Goal: Information Seeking & Learning: Check status

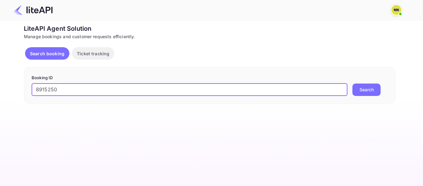
type input "8915250"
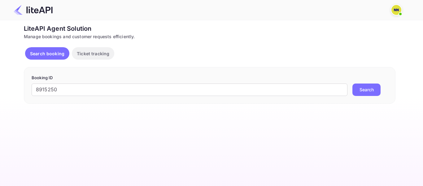
click at [368, 89] on button "Search" at bounding box center [367, 89] width 28 height 12
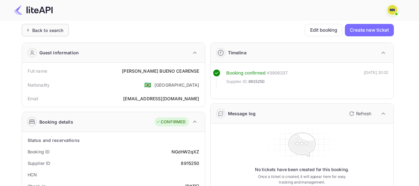
click at [38, 30] on div "Back to search" at bounding box center [47, 30] width 31 height 7
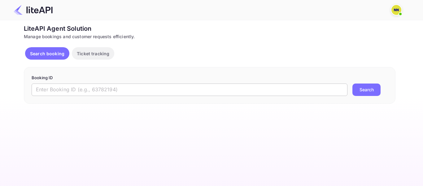
click at [72, 90] on input "text" at bounding box center [190, 89] width 316 height 12
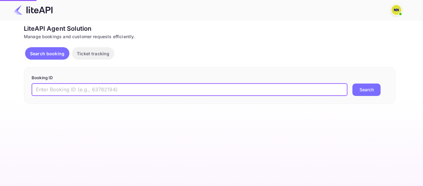
paste input "8915316"
type input "8915316"
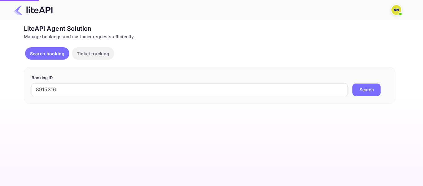
click at [382, 90] on div "8915316 ​ Search" at bounding box center [210, 89] width 357 height 12
click at [371, 89] on button "Search" at bounding box center [367, 89] width 28 height 12
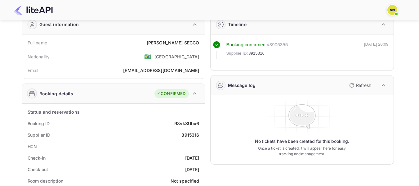
scroll to position [62, 0]
